Goal: Navigation & Orientation: Find specific page/section

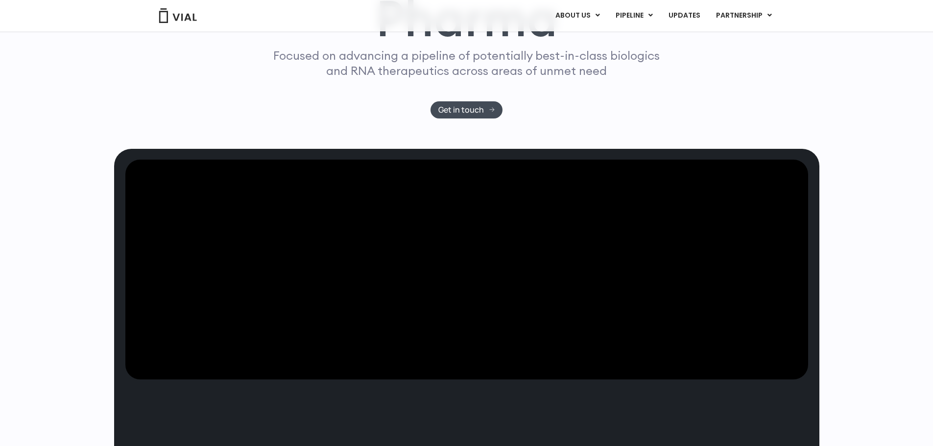
scroll to position [196, 0]
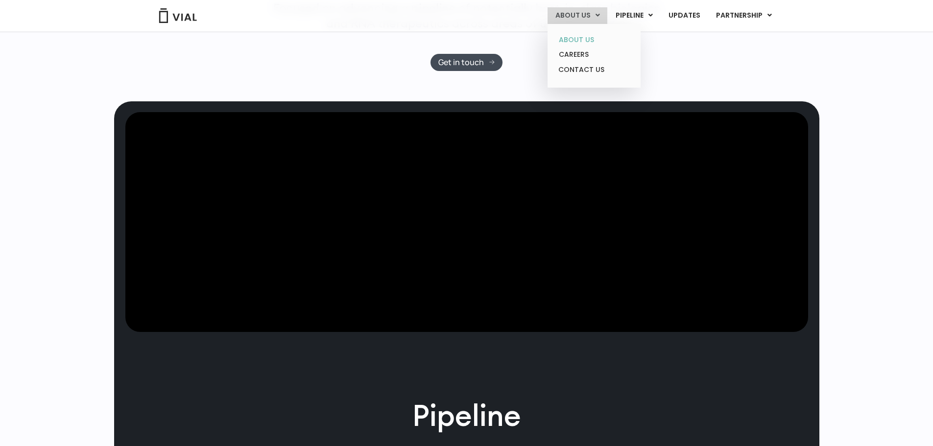
click at [582, 42] on link "ABOUT US" at bounding box center [594, 39] width 86 height 15
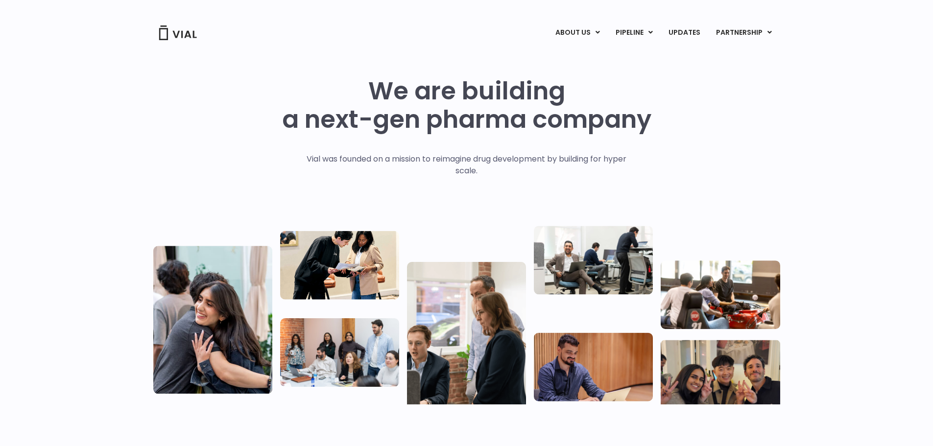
click at [191, 28] on img at bounding box center [177, 32] width 39 height 15
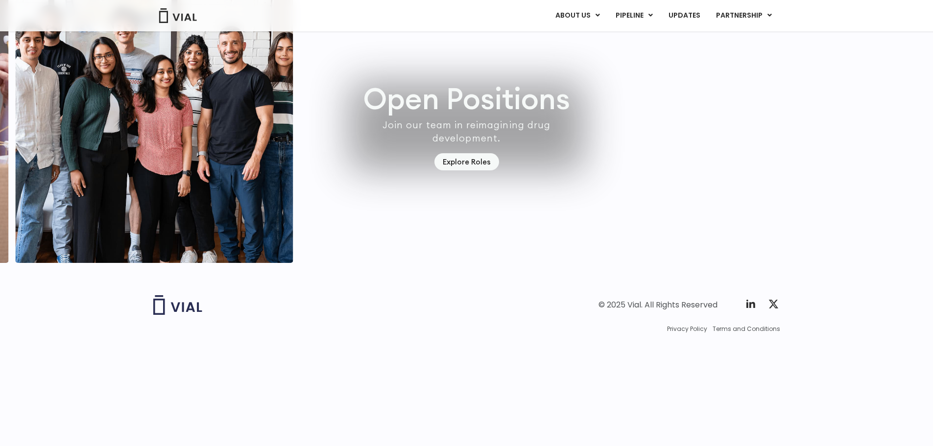
scroll to position [2802, 0]
